Goal: Book appointment/travel/reservation

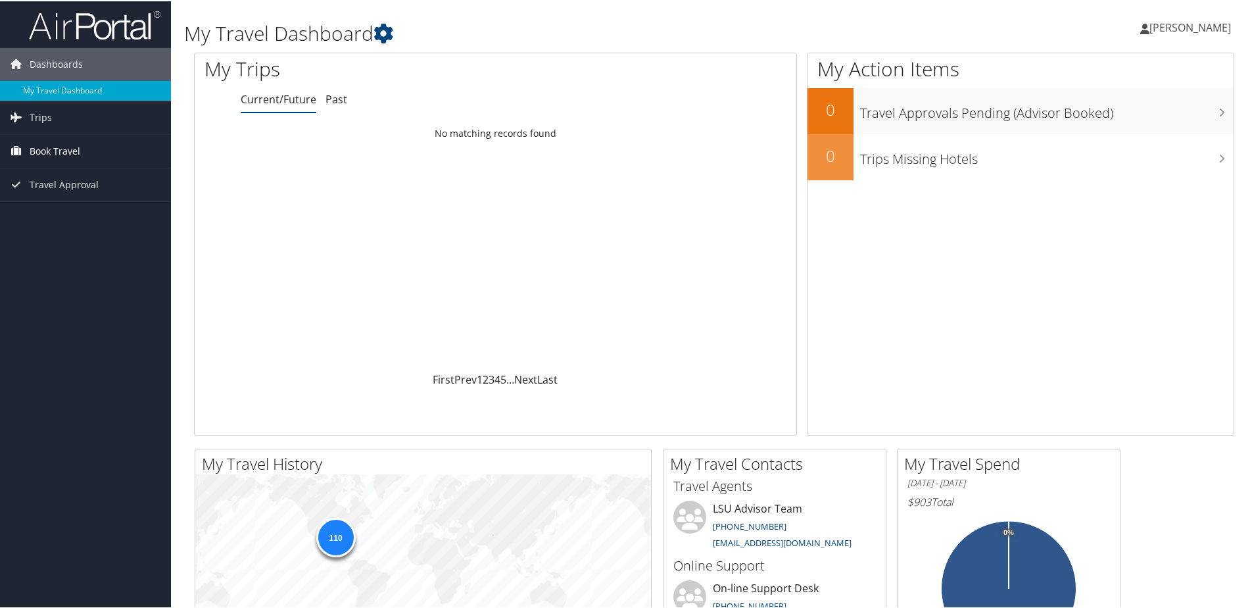
click at [60, 157] on span "Book Travel" at bounding box center [55, 149] width 51 height 33
click at [70, 195] on link "Book/Manage Online Trips" at bounding box center [85, 196] width 171 height 20
click at [41, 115] on span "Trips" at bounding box center [41, 116] width 22 height 33
